Goal: Check status: Check status

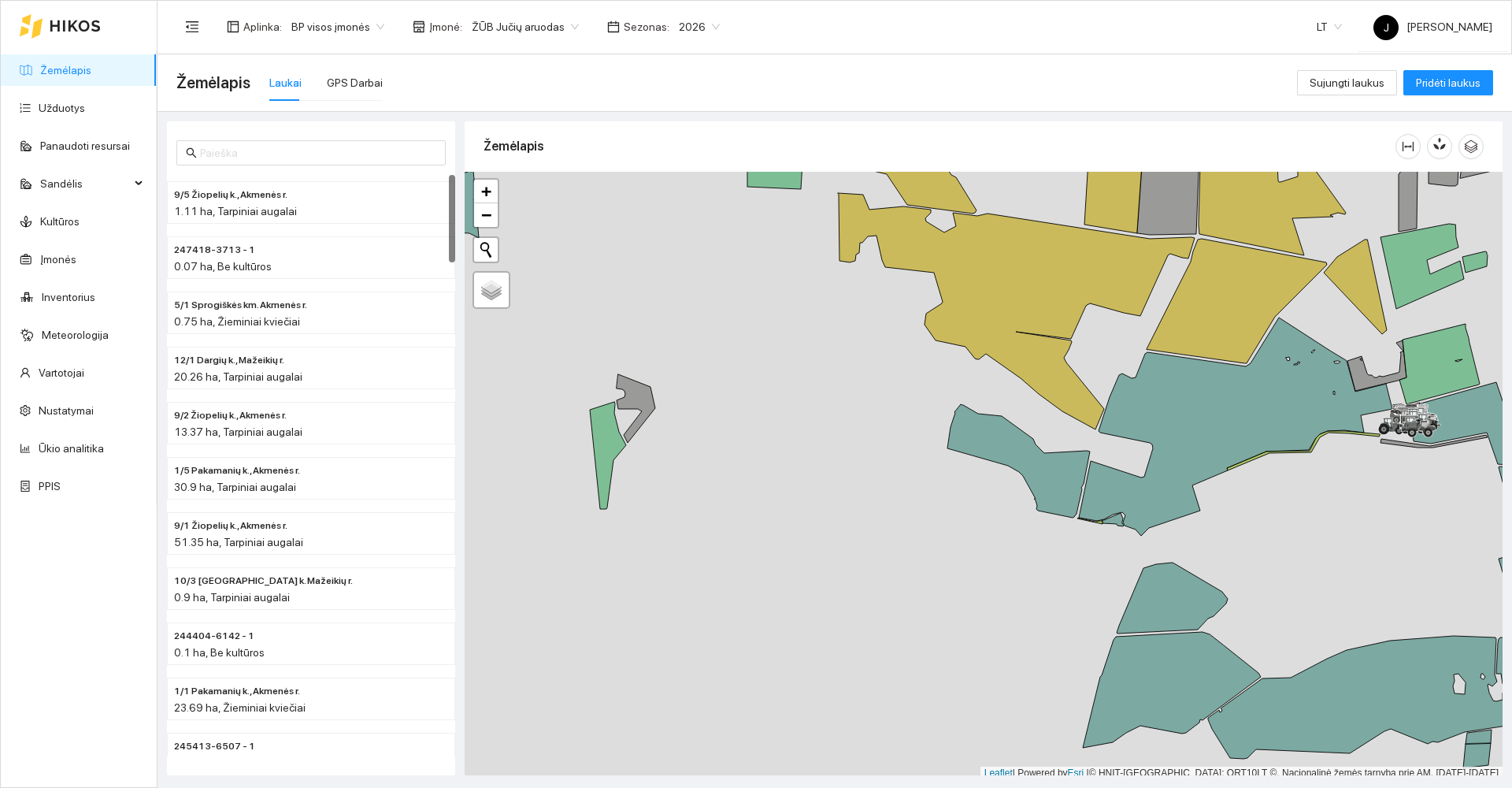
scroll to position [5, 0]
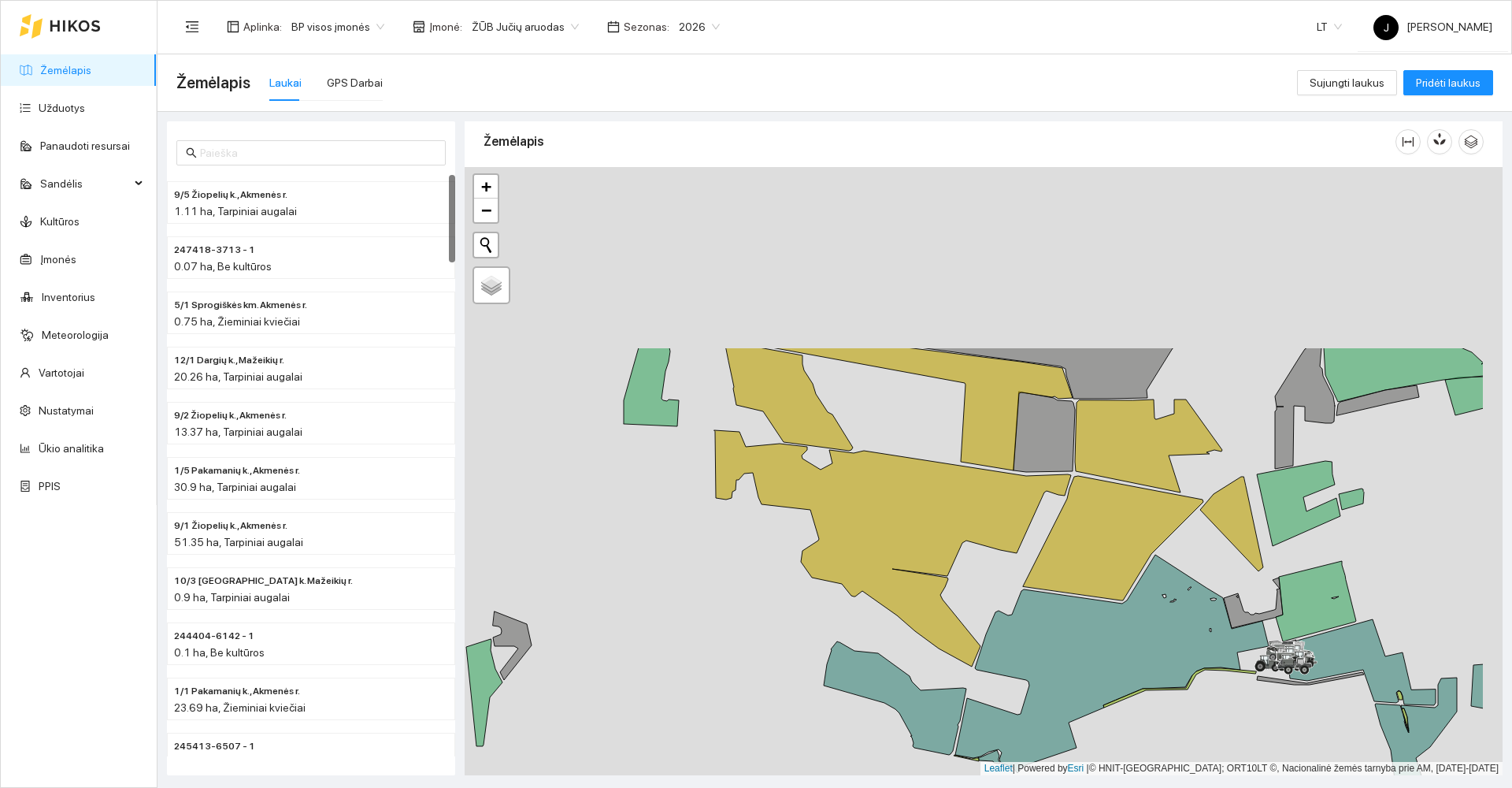
drag, startPoint x: 935, startPoint y: 429, endPoint x: 811, endPoint y: 672, distance: 272.8
click at [811, 672] on div at bounding box center [983, 472] width 1038 height 609
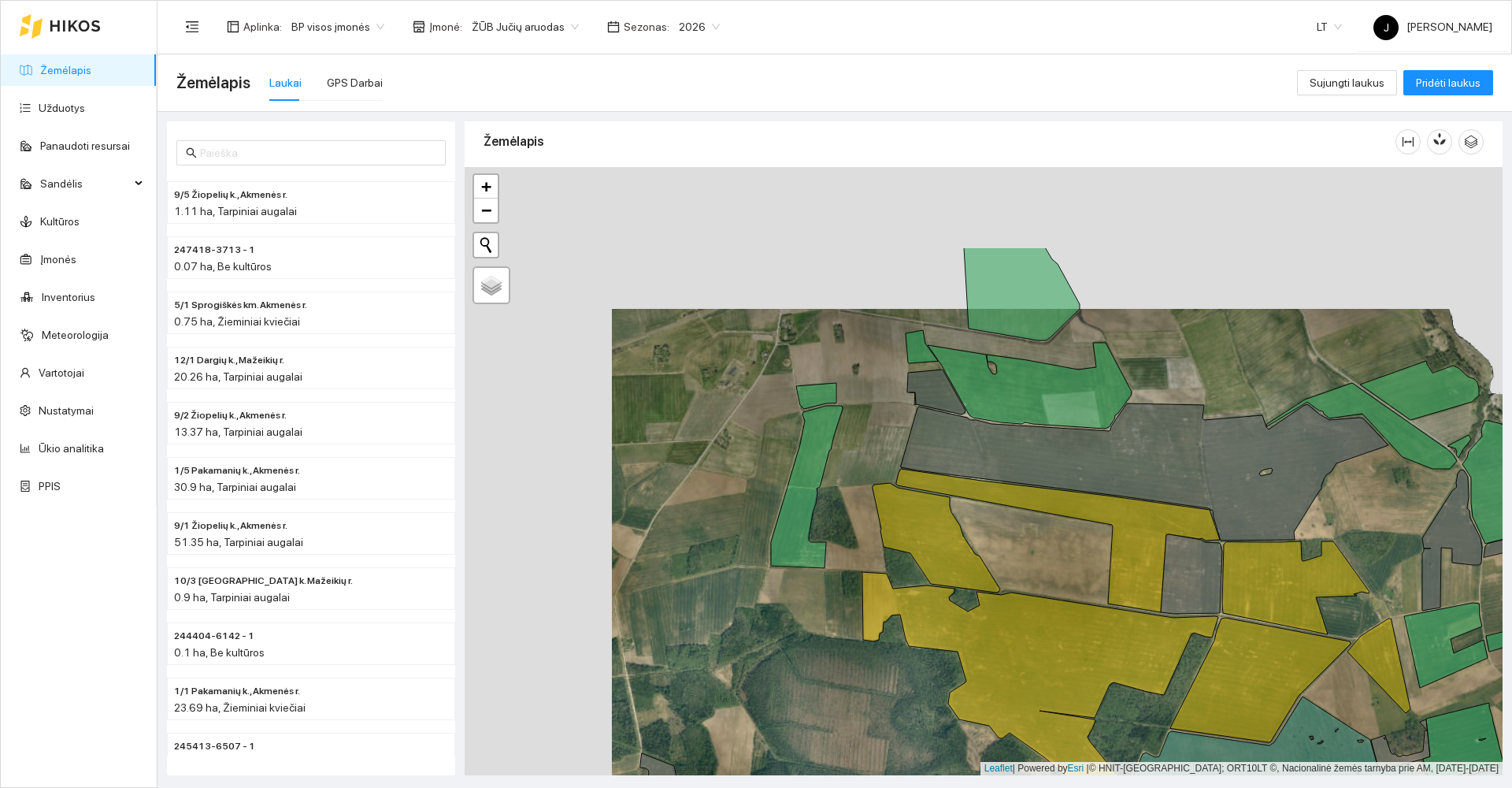
drag, startPoint x: 686, startPoint y: 486, endPoint x: 971, endPoint y: 759, distance: 394.7
click at [971, 760] on div at bounding box center [983, 472] width 1038 height 609
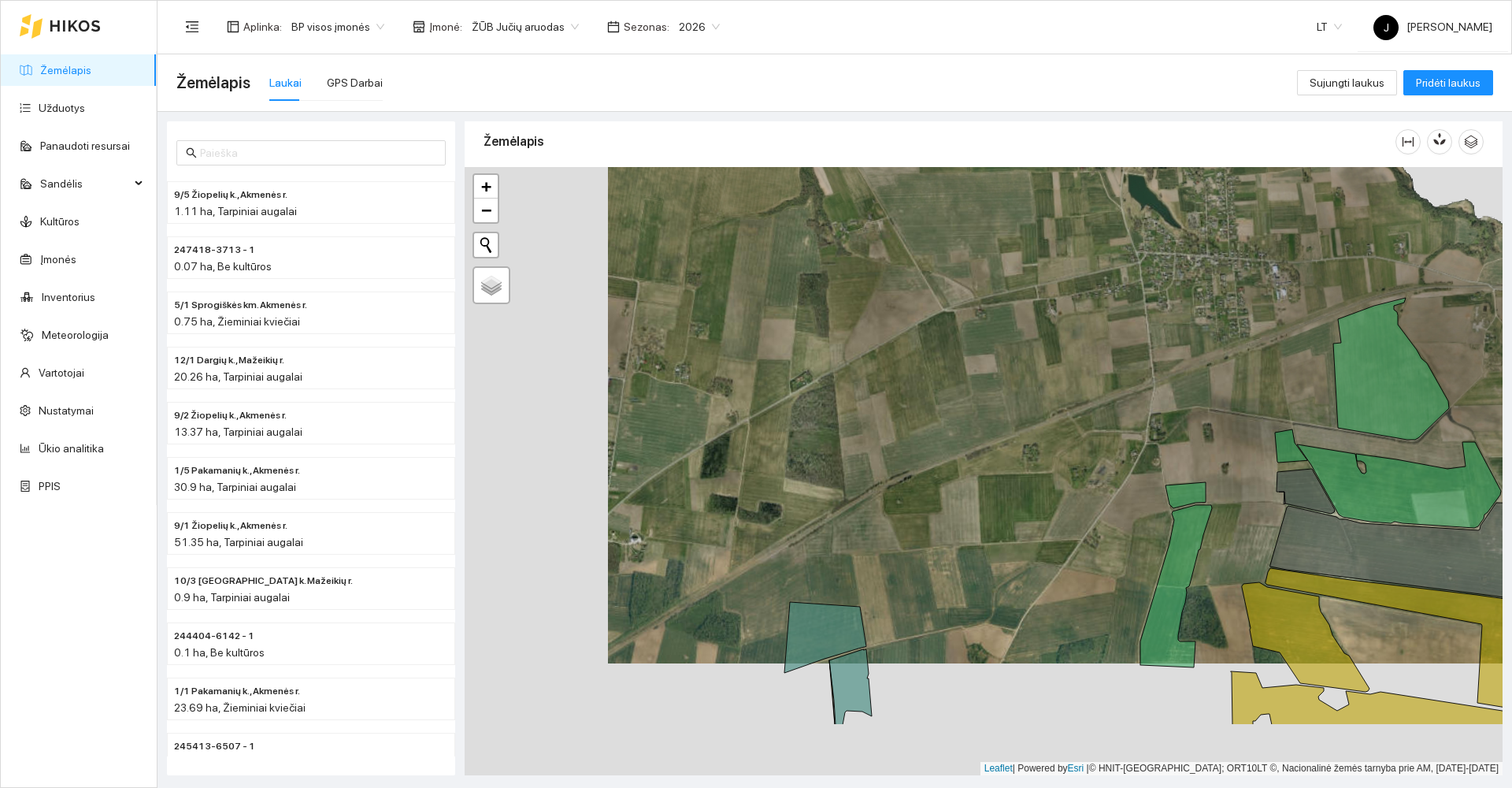
drag, startPoint x: 1052, startPoint y: 443, endPoint x: 1124, endPoint y: 306, distance: 154.8
click at [1122, 309] on div at bounding box center [983, 472] width 1038 height 609
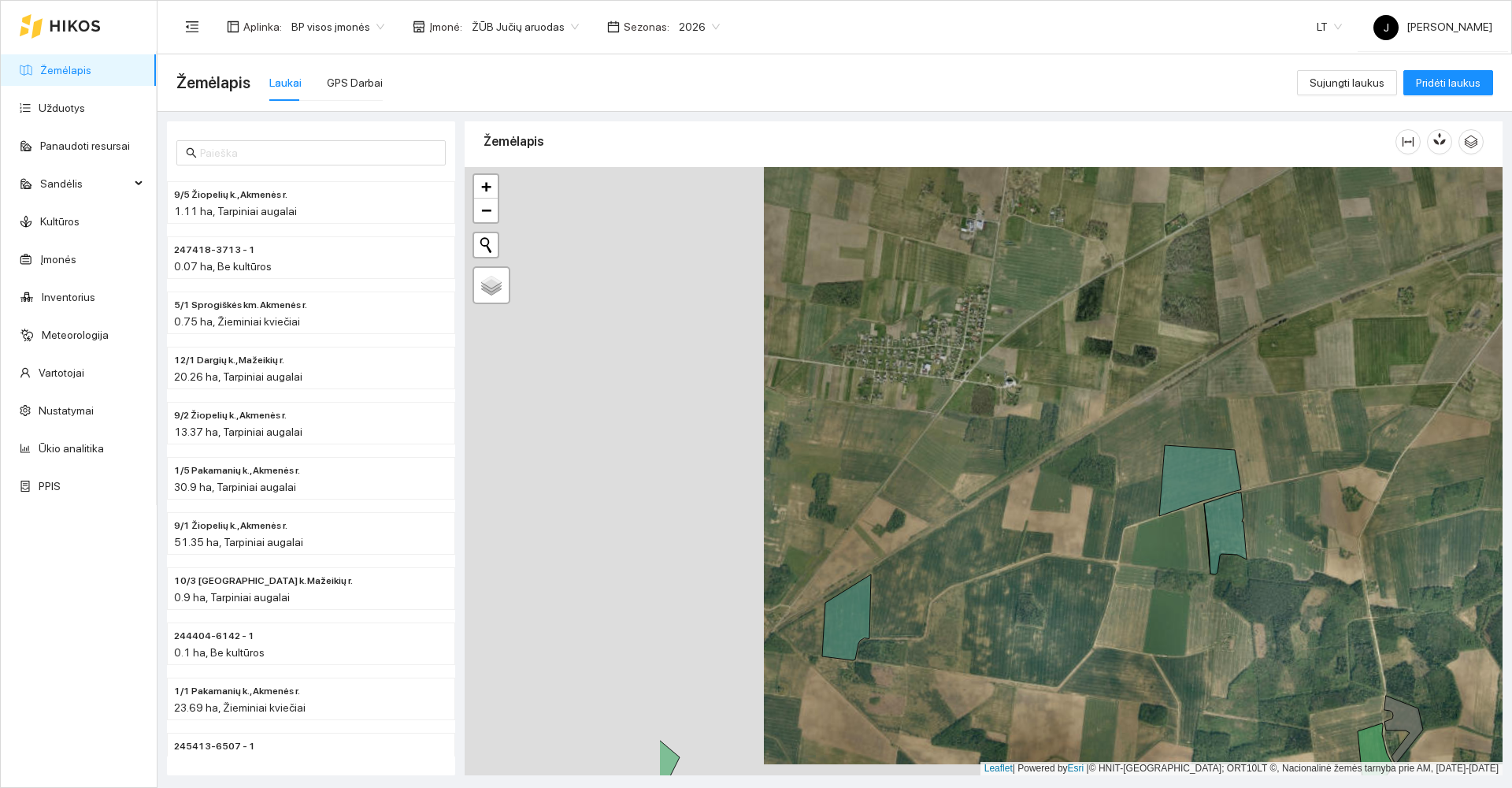
drag, startPoint x: 1129, startPoint y: 476, endPoint x: 1144, endPoint y: 479, distance: 15.3
click at [1144, 479] on div at bounding box center [983, 472] width 1038 height 609
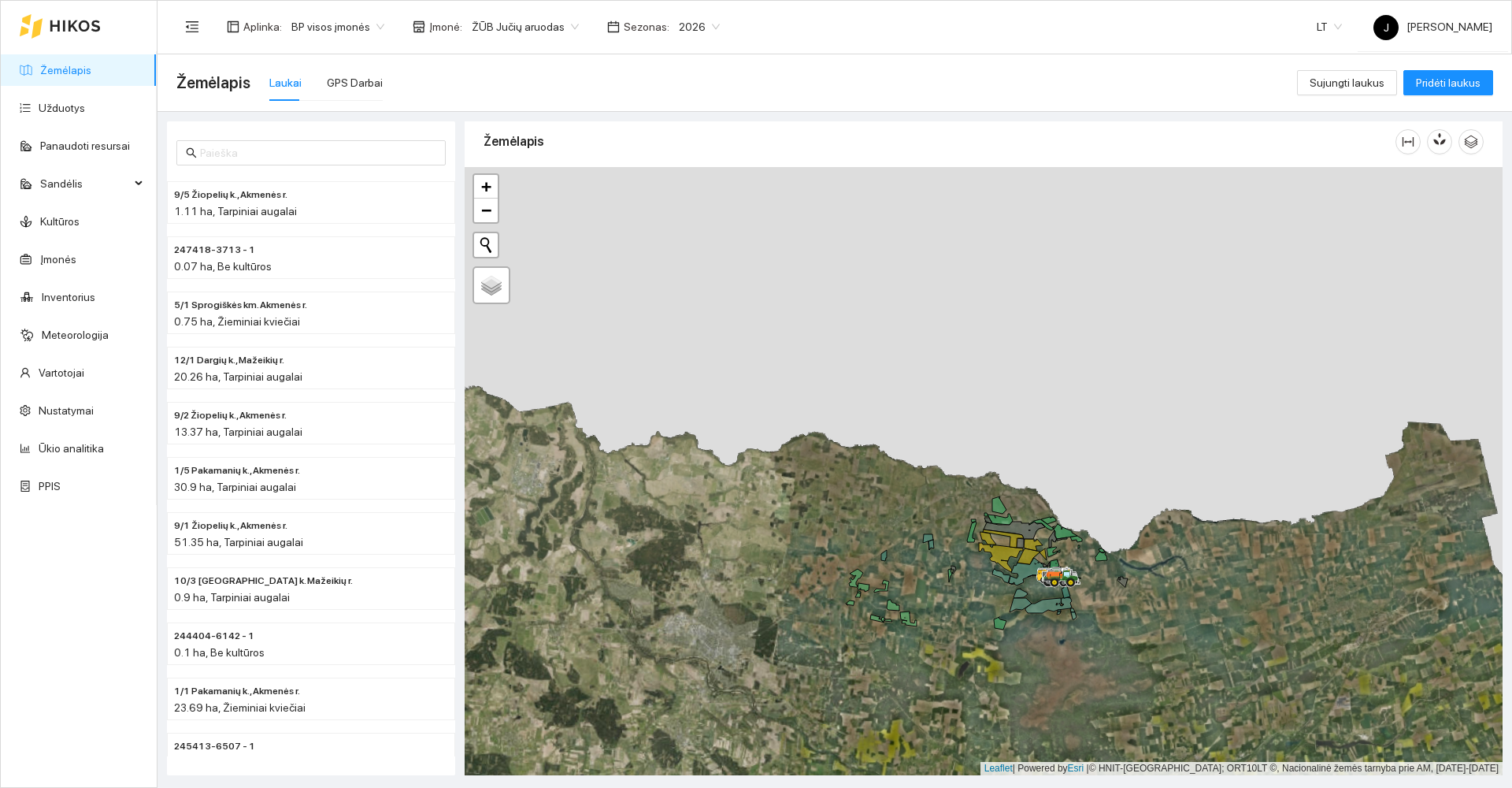
click at [699, 24] on span "2026" at bounding box center [700, 27] width 41 height 24
click at [682, 181] on div "2025" at bounding box center [684, 184] width 41 height 18
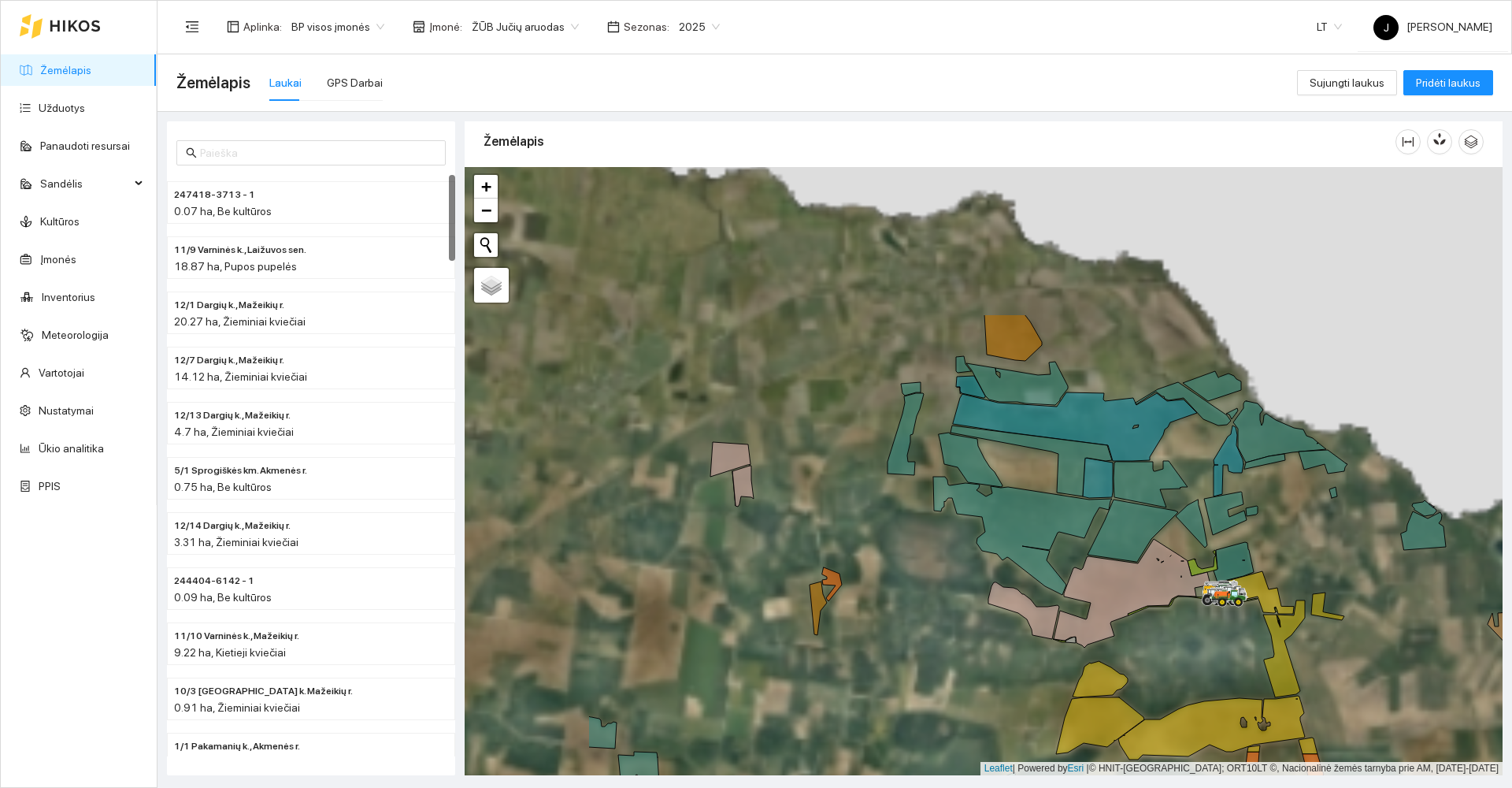
drag, startPoint x: 571, startPoint y: 436, endPoint x: 915, endPoint y: 751, distance: 466.4
click at [915, 751] on div at bounding box center [983, 472] width 1038 height 609
